Goal: Information Seeking & Learning: Learn about a topic

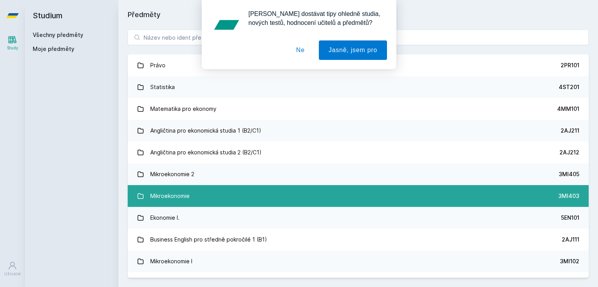
click at [212, 189] on link "Mikroekonomie 3MI403" at bounding box center [358, 196] width 461 height 22
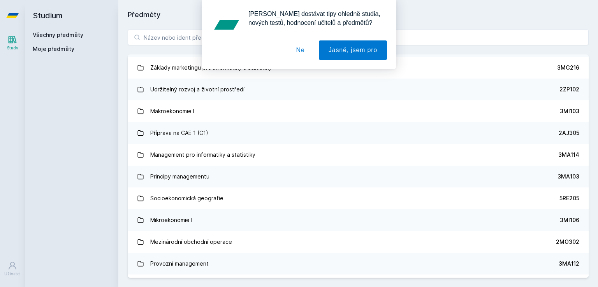
scroll to position [828, 0]
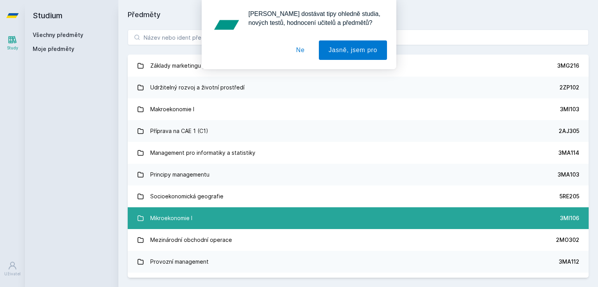
click at [459, 221] on link "Mikroekonomie I 3MI106" at bounding box center [358, 218] width 461 height 22
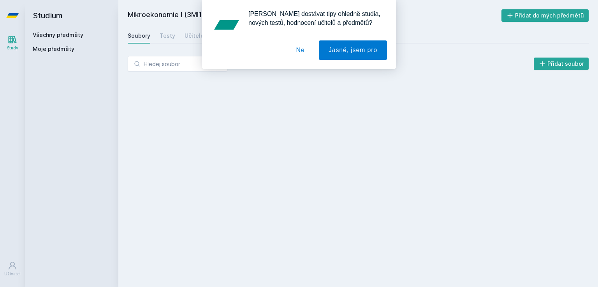
click at [300, 47] on button "Ne" at bounding box center [300, 49] width 28 height 19
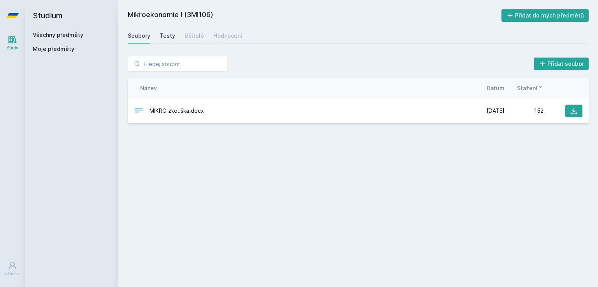
click at [168, 35] on div "Testy" at bounding box center [168, 36] width 16 height 8
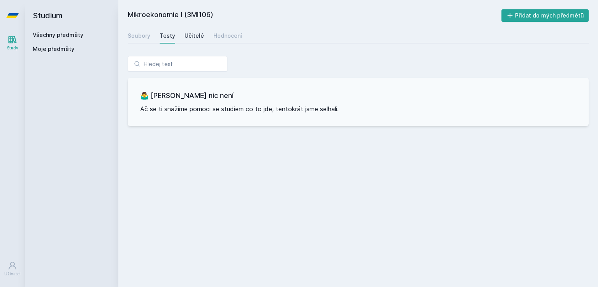
click at [199, 38] on div "Učitelé" at bounding box center [193, 36] width 19 height 8
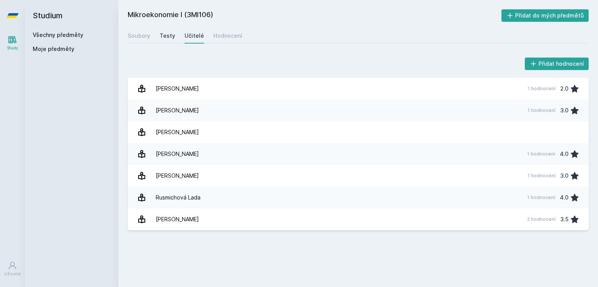
click at [166, 35] on div "Testy" at bounding box center [168, 36] width 16 height 8
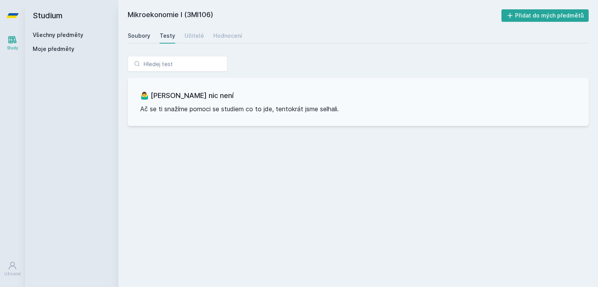
click at [139, 36] on div "Soubory" at bounding box center [139, 36] width 23 height 8
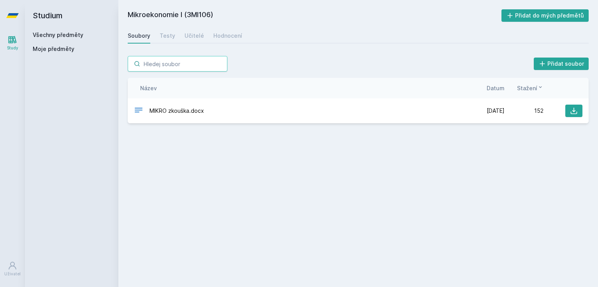
click at [173, 66] on input "search" at bounding box center [178, 64] width 100 height 16
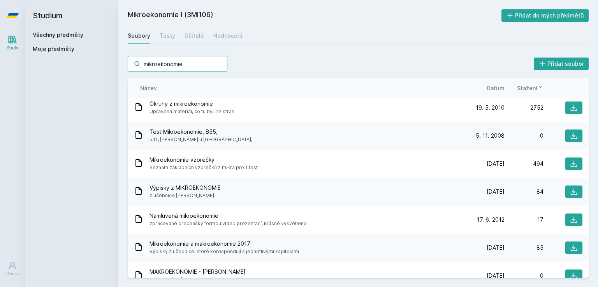
scroll to position [78, 0]
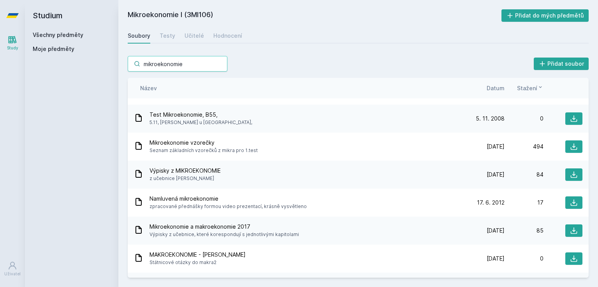
type input "mikroekonomie"
click at [240, 174] on div "Výpisky z MIKROEKONOMIE z učebnice [PERSON_NAME]" at bounding box center [299, 175] width 331 height 16
click at [191, 168] on span "Výpisky z MIKROEKONOMIE" at bounding box center [184, 171] width 71 height 8
click at [573, 177] on button at bounding box center [573, 174] width 17 height 12
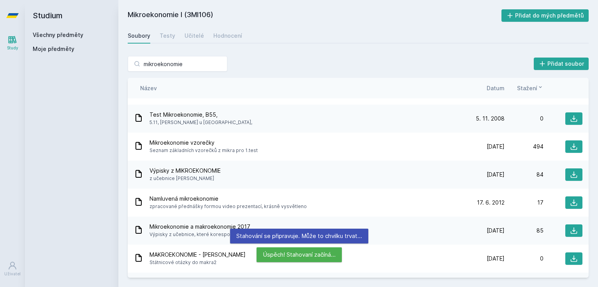
drag, startPoint x: 584, startPoint y: 133, endPoint x: 585, endPoint y: 140, distance: 7.2
click at [585, 140] on div "MAKROEKONOMIE poznámky z přednášek [PERSON_NAME] v ZS 2010/2011 doplněné o výpi…" at bounding box center [358, 187] width 461 height 179
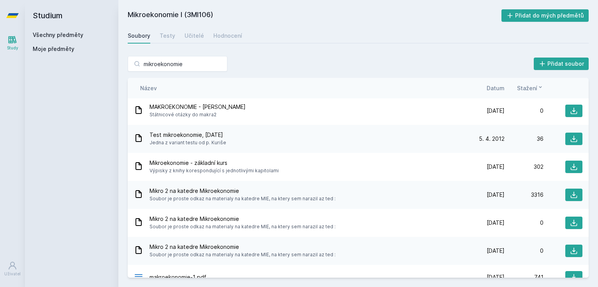
scroll to position [230, 0]
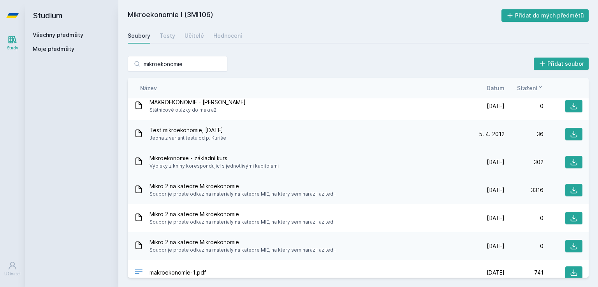
click at [553, 161] on div at bounding box center [562, 162] width 39 height 12
click at [570, 162] on icon at bounding box center [574, 162] width 8 height 8
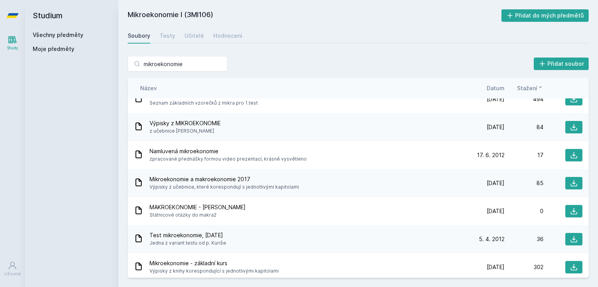
scroll to position [122, 0]
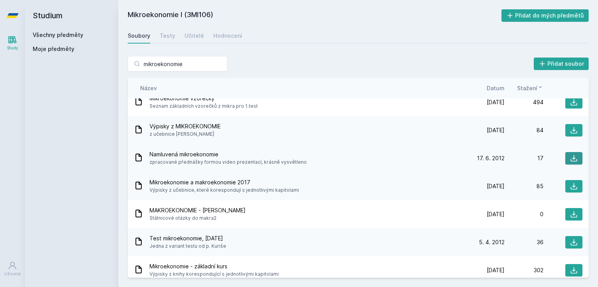
click at [570, 158] on icon at bounding box center [573, 158] width 7 height 7
